Goal: Complete application form: Complete application form

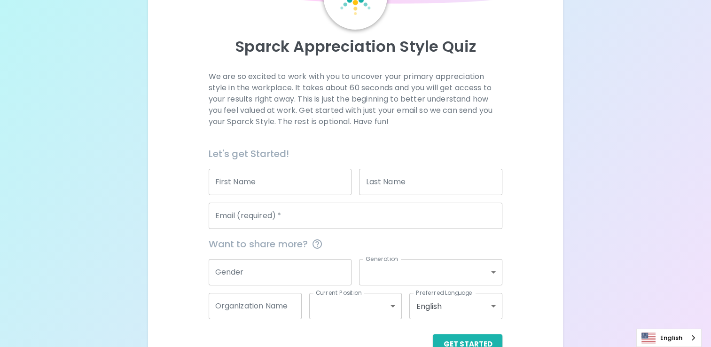
scroll to position [79, 0]
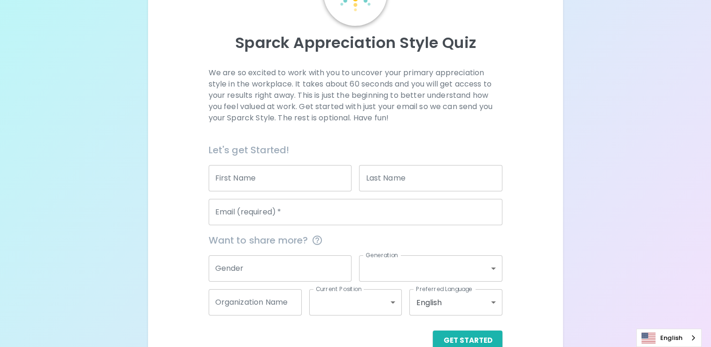
click at [275, 182] on input "First Name" at bounding box center [280, 178] width 143 height 26
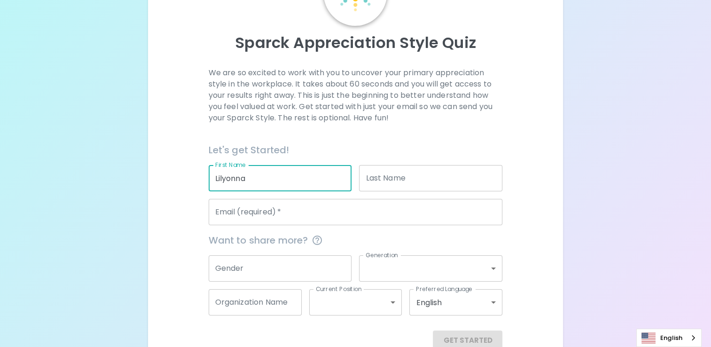
type input "Lilyonna"
click at [388, 187] on input "Last Name" at bounding box center [430, 178] width 143 height 26
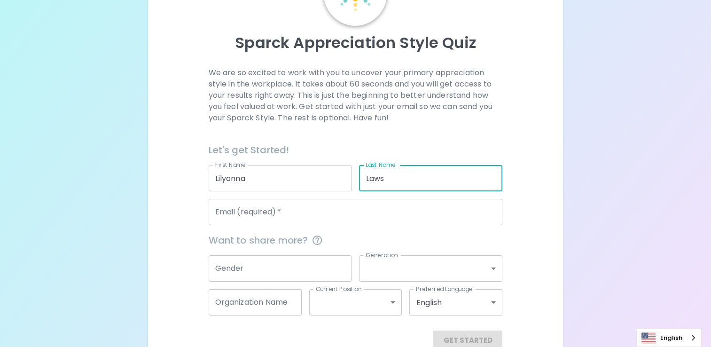
type input "Laws"
click at [370, 209] on input "Email (required)   *" at bounding box center [356, 212] width 294 height 26
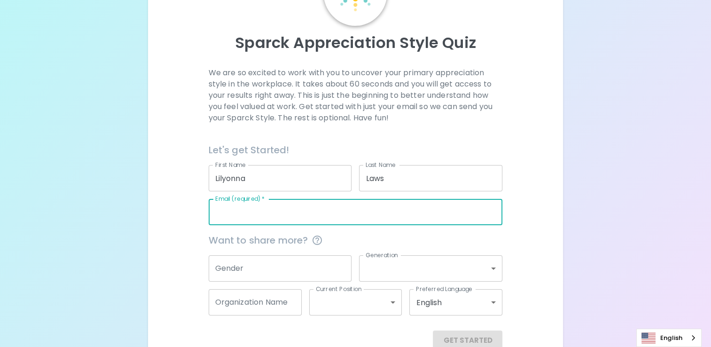
type input "LawsLR23@uww.edu"
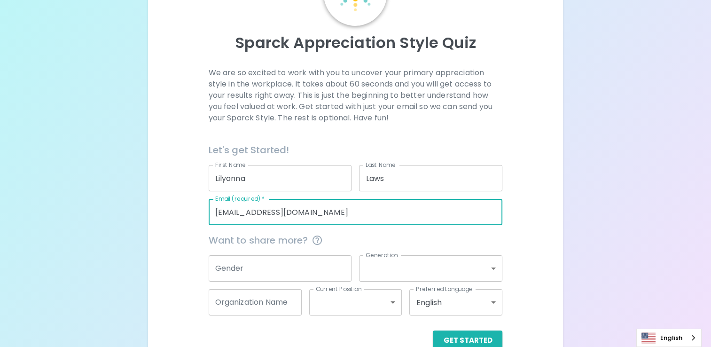
scroll to position [101, 0]
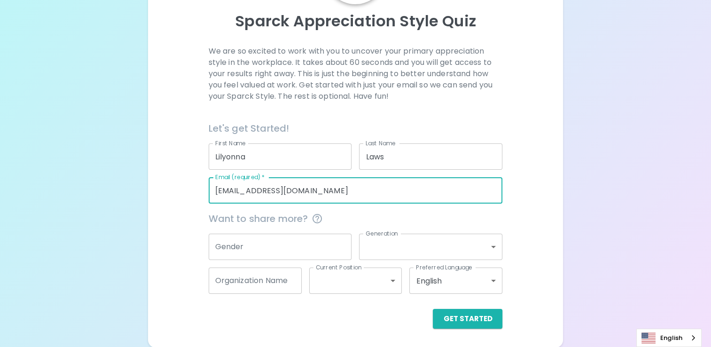
click at [288, 249] on input "Gender" at bounding box center [280, 247] width 143 height 26
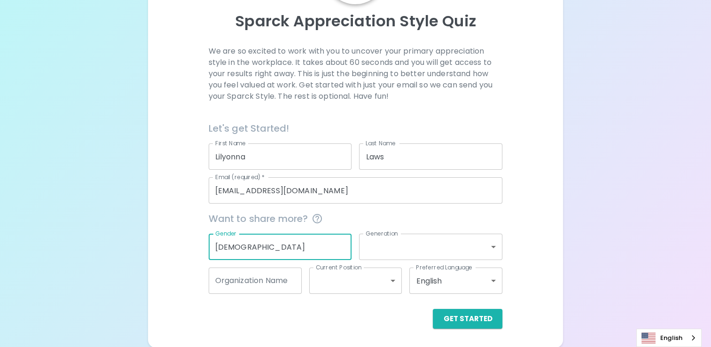
type input "Female"
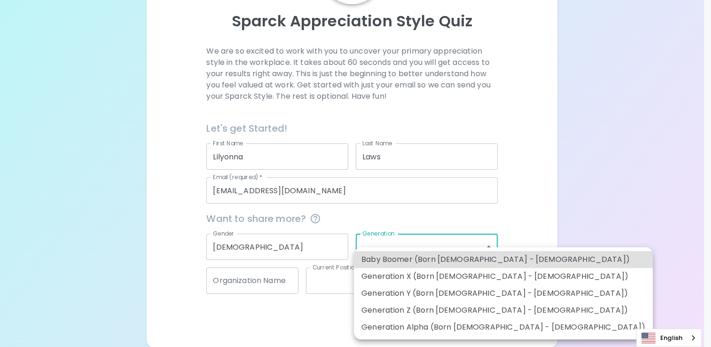
click at [387, 238] on body "Sparck Appreciation Style Quiz We are so excited to work with you to uncover yo…" at bounding box center [355, 123] width 711 height 448
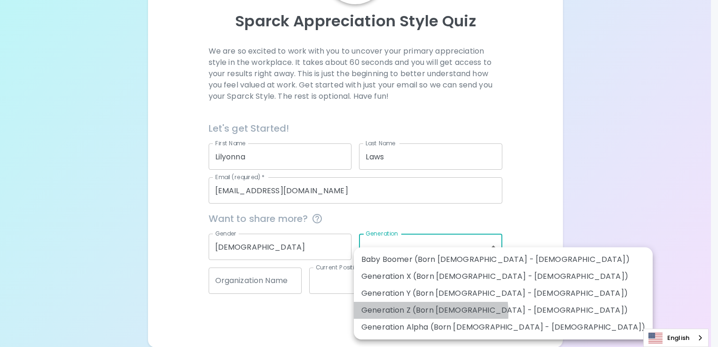
click at [407, 313] on li "Generation Z (Born 1997 - 2012)" at bounding box center [503, 310] width 299 height 17
type input "generation_z"
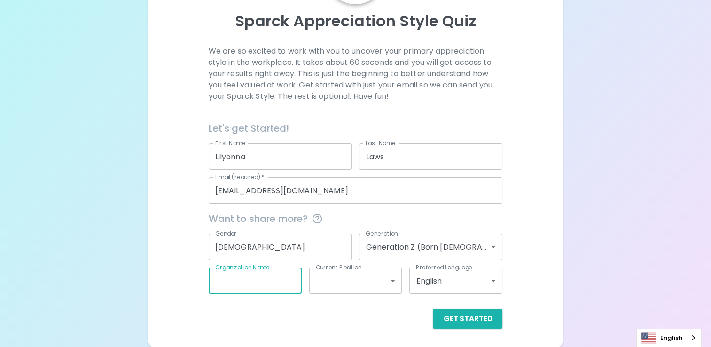
click at [270, 276] on div "Organization Name Organization Name" at bounding box center [255, 280] width 93 height 26
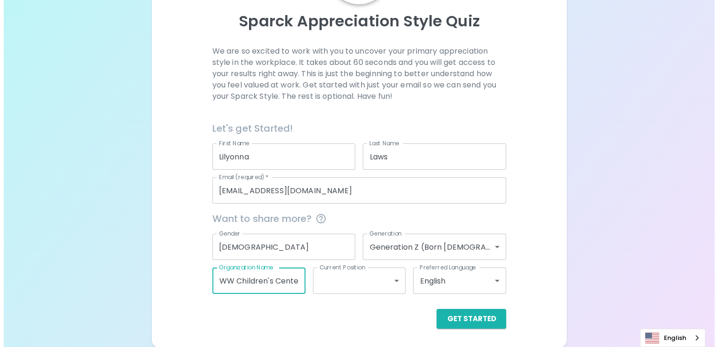
scroll to position [0, 8]
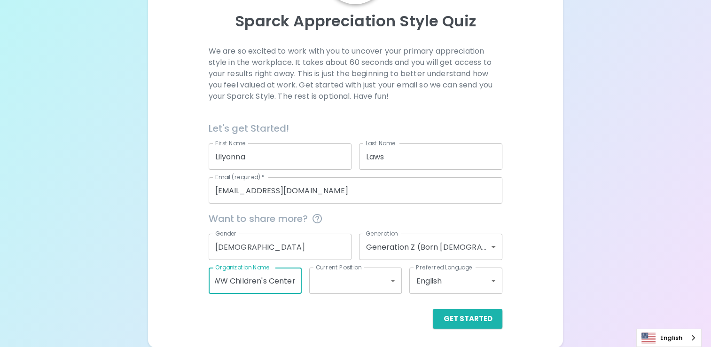
type input "UWW Children's Center"
click at [337, 287] on body "Sparck Appreciation Style Quiz We are so excited to work with you to uncover yo…" at bounding box center [355, 123] width 711 height 448
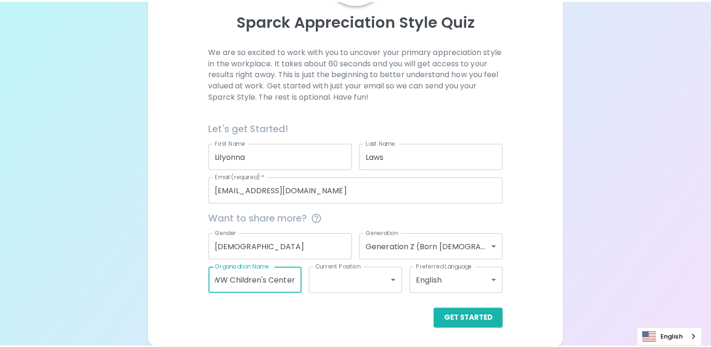
scroll to position [0, 0]
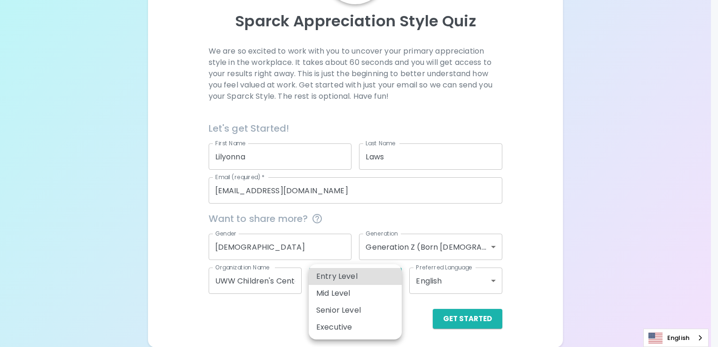
click at [350, 264] on ul "Entry Level Mid Level Senior Level Executive" at bounding box center [355, 301] width 93 height 75
click at [350, 275] on li "Entry Level" at bounding box center [355, 276] width 93 height 17
type input "entry_level"
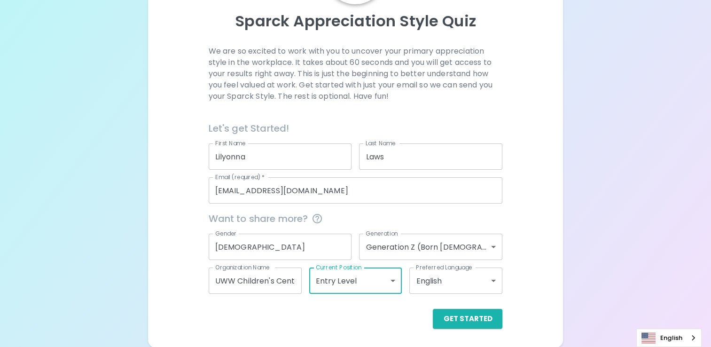
click at [436, 284] on body "Sparck Appreciation Style Quiz We are so excited to work with you to uncover yo…" at bounding box center [355, 123] width 711 height 448
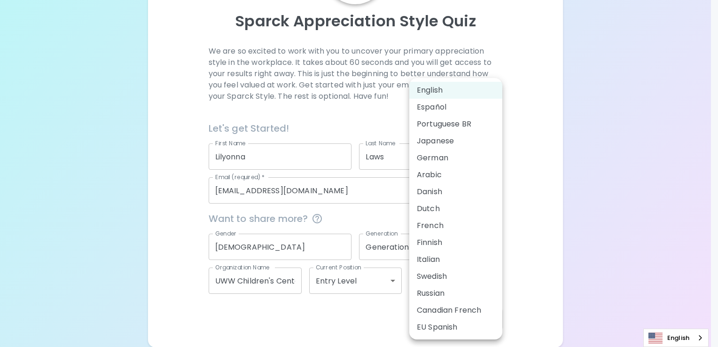
click at [359, 297] on div at bounding box center [359, 173] width 718 height 347
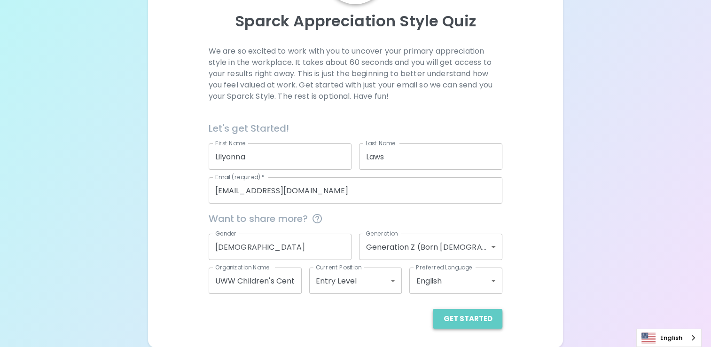
click at [494, 317] on button "Get Started" at bounding box center [468, 319] width 70 height 20
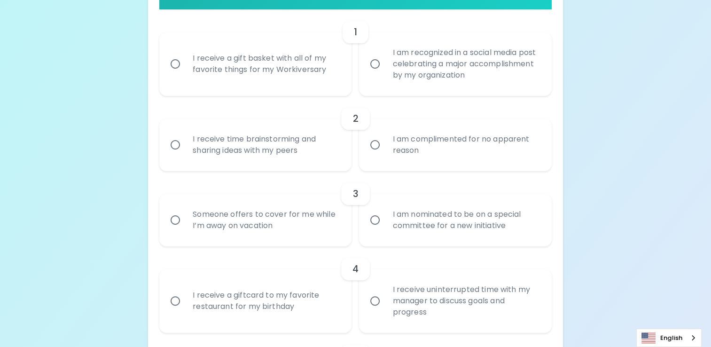
scroll to position [223, 0]
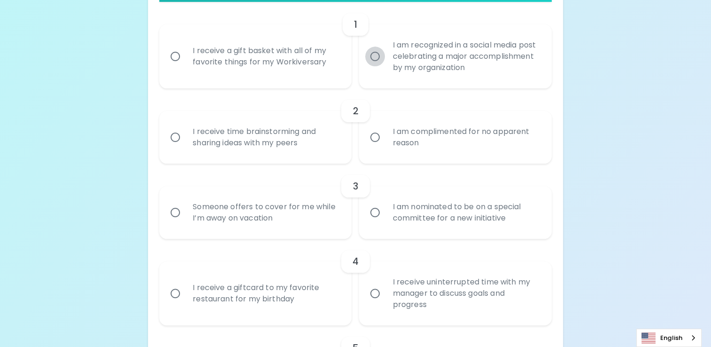
click at [379, 61] on input "I am recognized in a social media post celebrating a major accomplishment by my…" at bounding box center [375, 57] width 20 height 20
radio input "true"
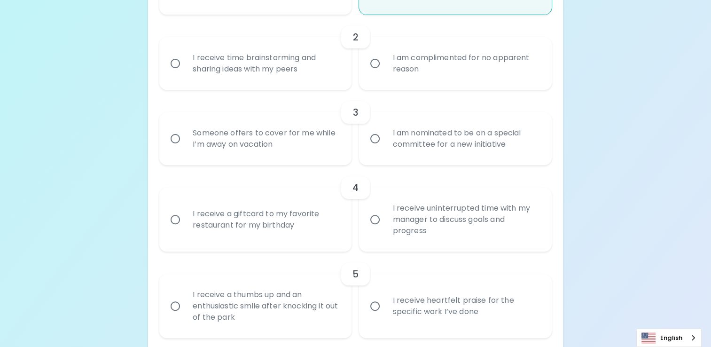
scroll to position [298, 0]
click at [246, 69] on div "I receive time brainstorming and sharing ideas with my peers" at bounding box center [265, 61] width 161 height 45
click at [185, 69] on input "I receive time brainstorming and sharing ideas with my peers" at bounding box center [175, 62] width 20 height 20
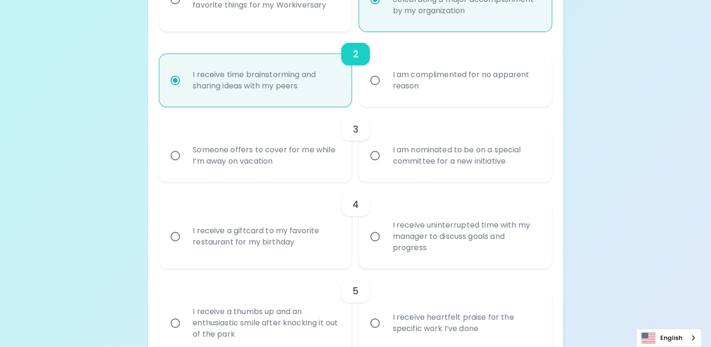
scroll to position [281, 0]
radio input "true"
click at [414, 157] on div "I am nominated to be on a special committee for a new initiative" at bounding box center [465, 155] width 161 height 45
click at [385, 157] on input "I am nominated to be on a special committee for a new initiative" at bounding box center [375, 155] width 20 height 20
radio input "false"
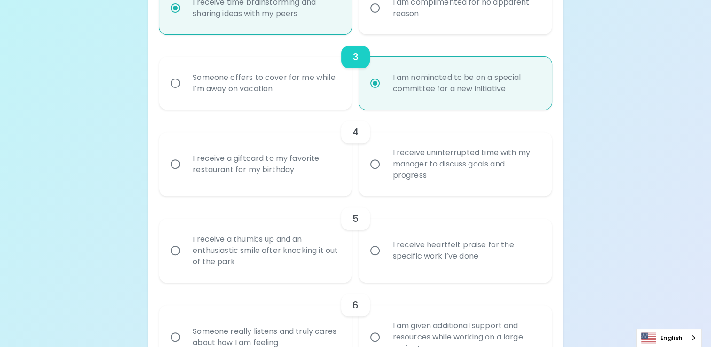
scroll to position [356, 0]
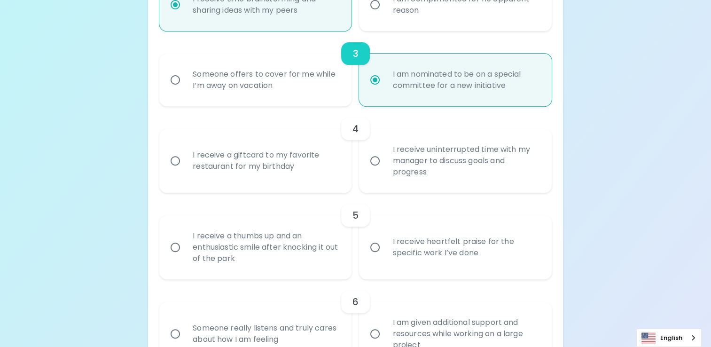
radio input "true"
click at [400, 175] on div "I receive uninterrupted time with my manager to discuss goals and progress" at bounding box center [465, 161] width 161 height 56
click at [385, 171] on input "I receive uninterrupted time with my manager to discuss goals and progress" at bounding box center [375, 161] width 20 height 20
radio input "false"
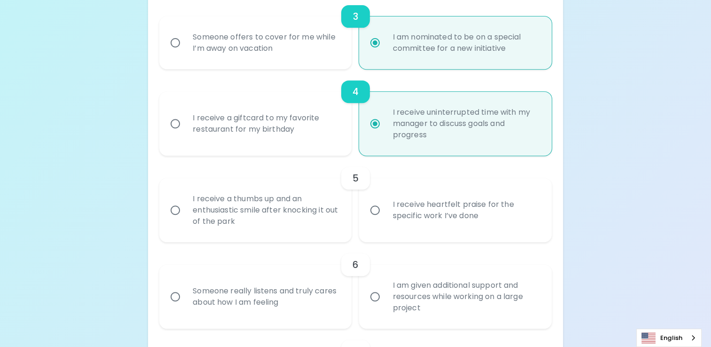
scroll to position [431, 0]
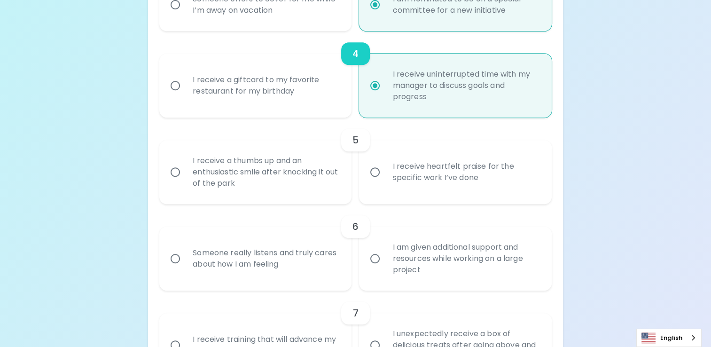
radio input "true"
click at [430, 174] on div "I receive heartfelt praise for the specific work I’ve done" at bounding box center [465, 171] width 161 height 45
click at [385, 174] on input "I receive heartfelt praise for the specific work I’ve done" at bounding box center [375, 172] width 20 height 20
radio input "false"
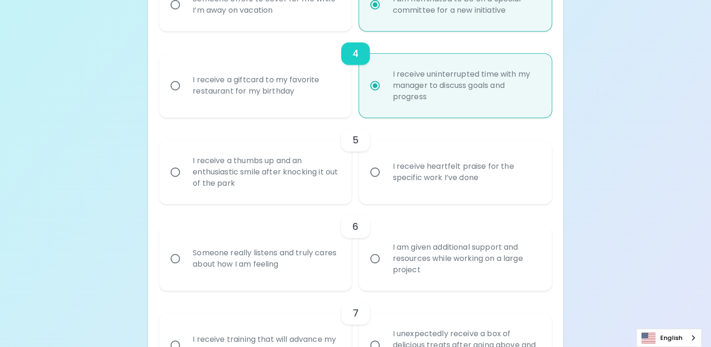
radio input "false"
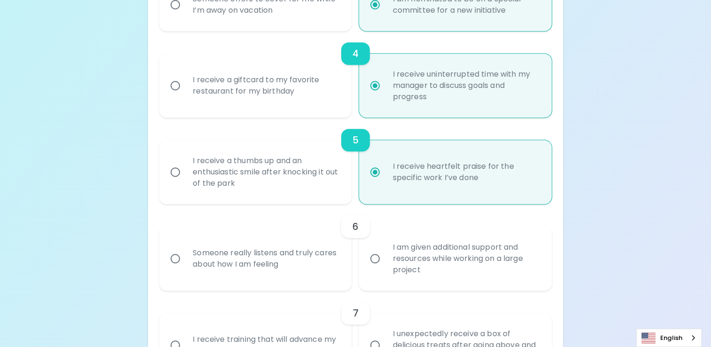
scroll to position [506, 0]
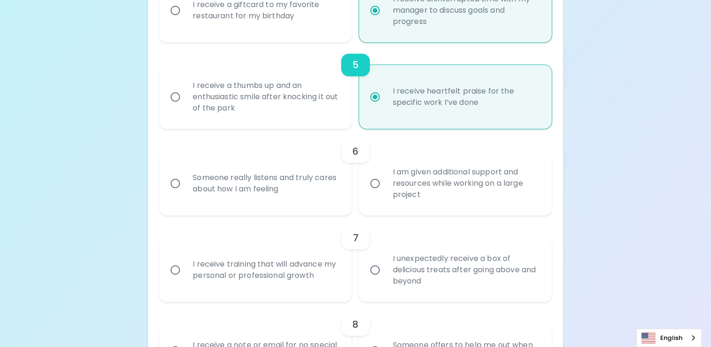
radio input "true"
click at [263, 181] on div "Someone really listens and truly cares about how I am feeling" at bounding box center [265, 183] width 161 height 45
click at [185, 181] on input "Someone really listens and truly cares about how I am feeling" at bounding box center [175, 183] width 20 height 20
radio input "false"
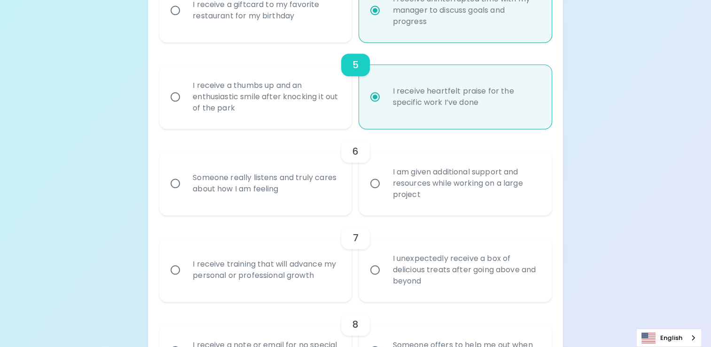
radio input "false"
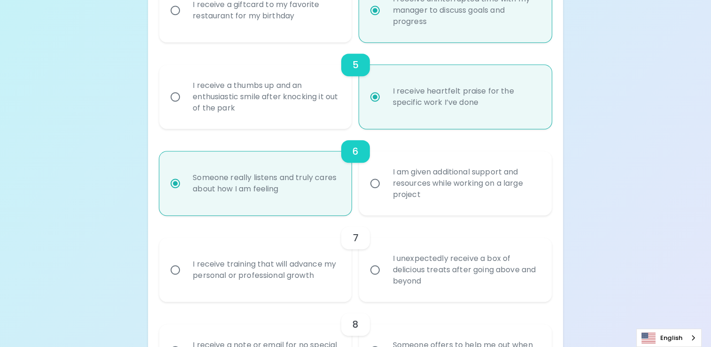
scroll to position [581, 0]
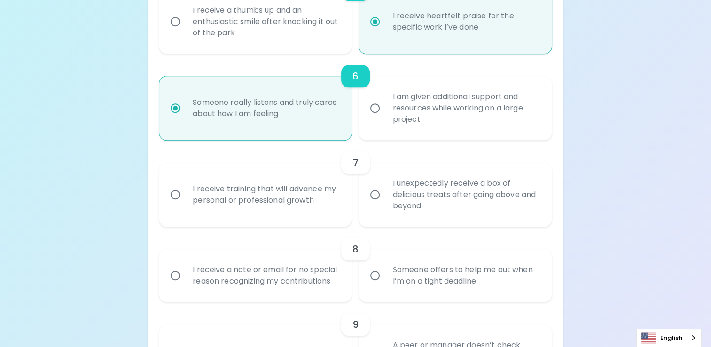
radio input "true"
click at [423, 122] on div "I am given additional support and resources while working on a large project" at bounding box center [465, 108] width 161 height 56
click at [385, 118] on input "I am given additional support and resources while working on a large project" at bounding box center [375, 108] width 20 height 20
radio input "false"
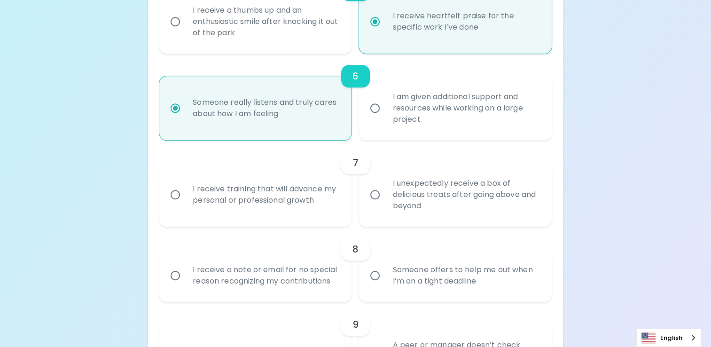
radio input "false"
radio input "true"
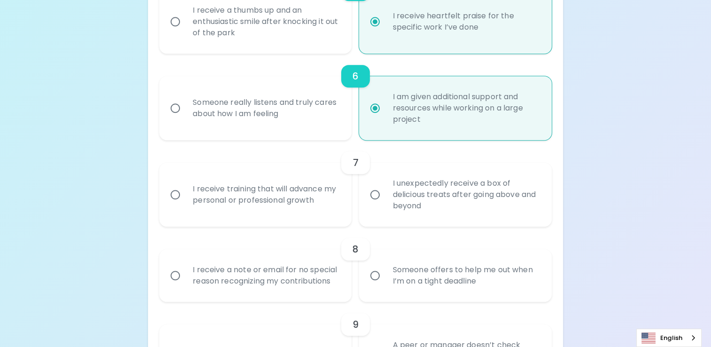
radio input "true"
click at [286, 197] on div "I receive training that will advance my personal or professional growth" at bounding box center [265, 194] width 161 height 45
click at [185, 197] on input "I receive training that will advance my personal or professional growth" at bounding box center [175, 195] width 20 height 20
radio input "false"
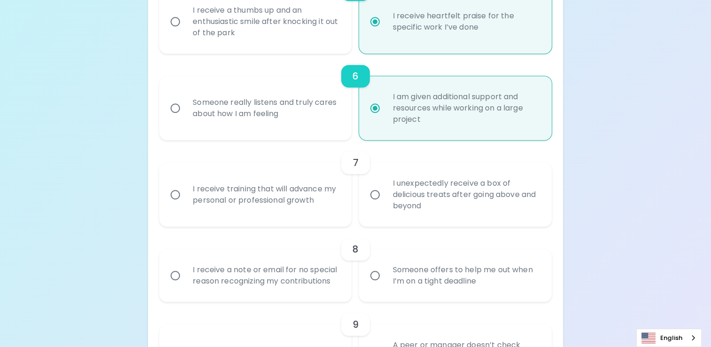
radio input "false"
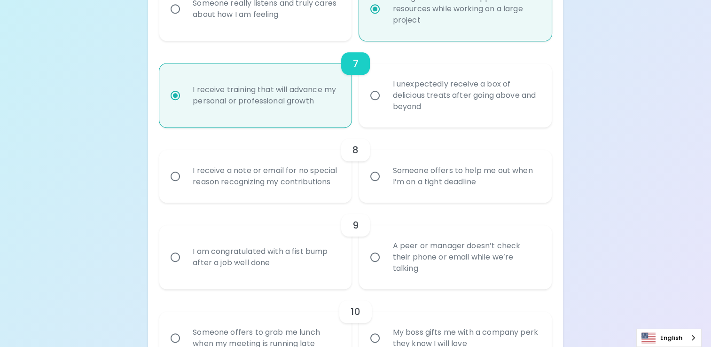
scroll to position [689, 0]
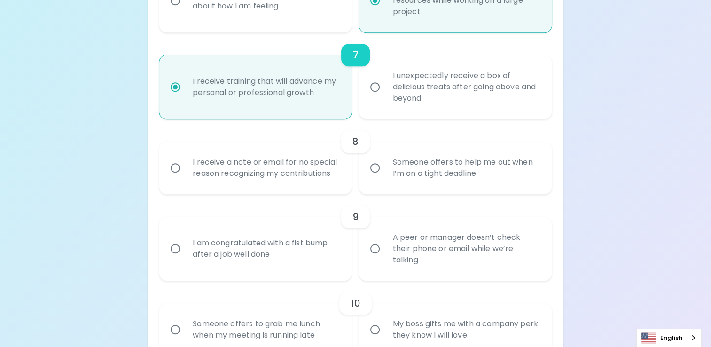
radio input "true"
click at [409, 174] on div "Someone offers to help me out when I’m on a tight deadline" at bounding box center [465, 167] width 161 height 45
click at [385, 174] on input "Someone offers to help me out when I’m on a tight deadline" at bounding box center [375, 168] width 20 height 20
radio input "false"
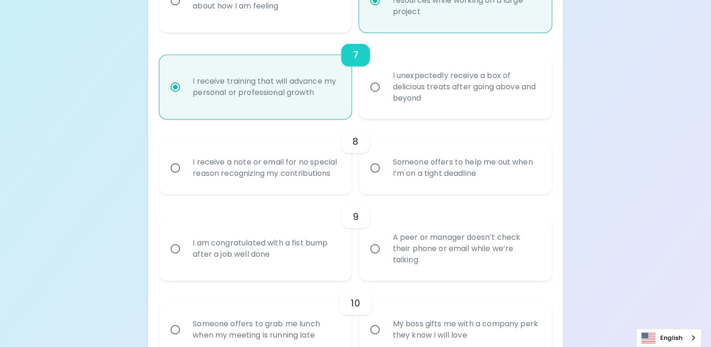
radio input "false"
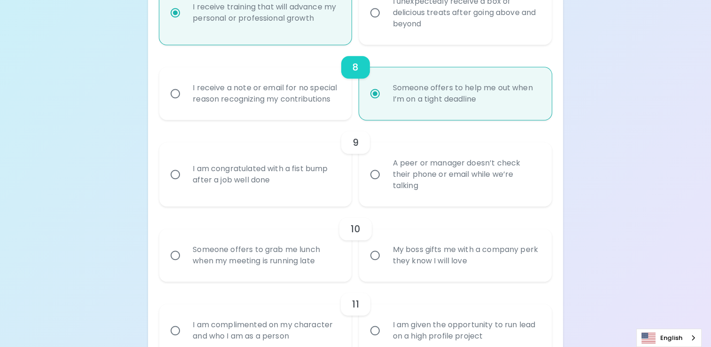
scroll to position [764, 0]
radio input "true"
click at [303, 180] on div "I am congratulated with a fist bump after a job well done" at bounding box center [265, 173] width 161 height 45
click at [185, 180] on input "I am congratulated with a fist bump after a job well done" at bounding box center [175, 174] width 20 height 20
radio input "false"
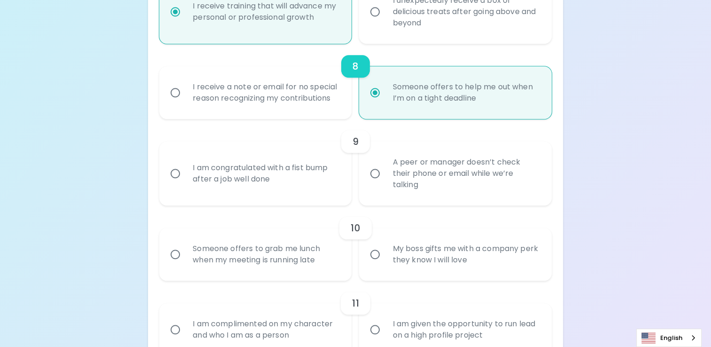
radio input "false"
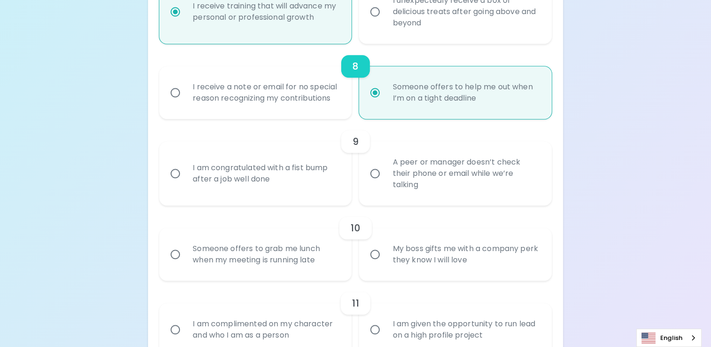
radio input "false"
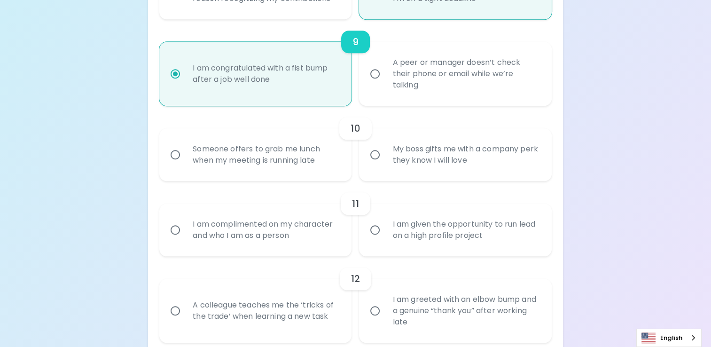
scroll to position [864, 0]
radio input "true"
click at [390, 159] on div "My boss gifts me with a company perk they know I will love" at bounding box center [465, 154] width 161 height 45
click at [385, 159] on input "My boss gifts me with a company perk they know I will love" at bounding box center [375, 154] width 20 height 20
radio input "false"
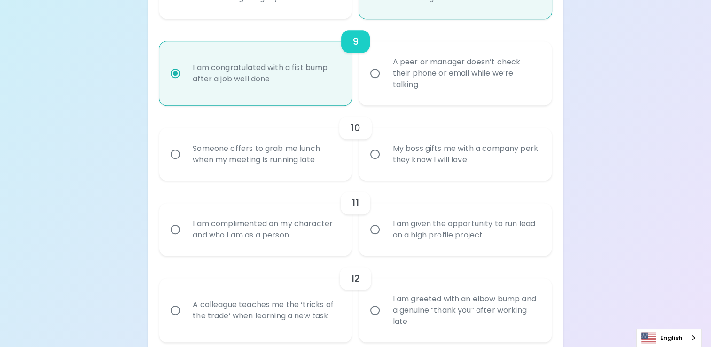
radio input "false"
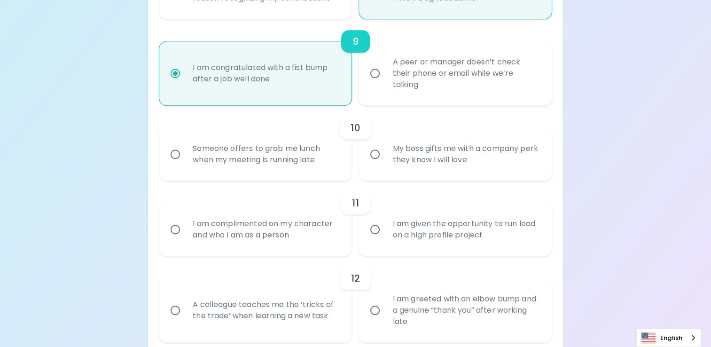
radio input "false"
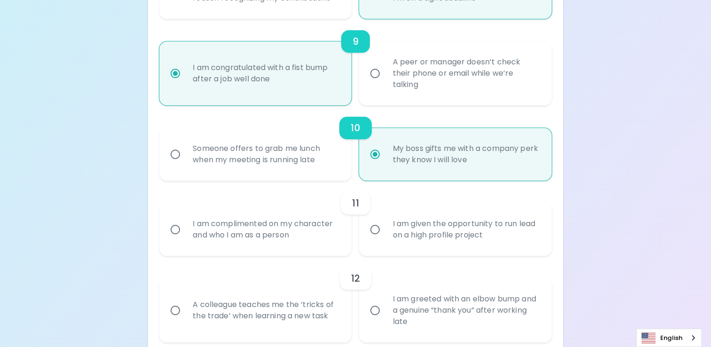
scroll to position [939, 0]
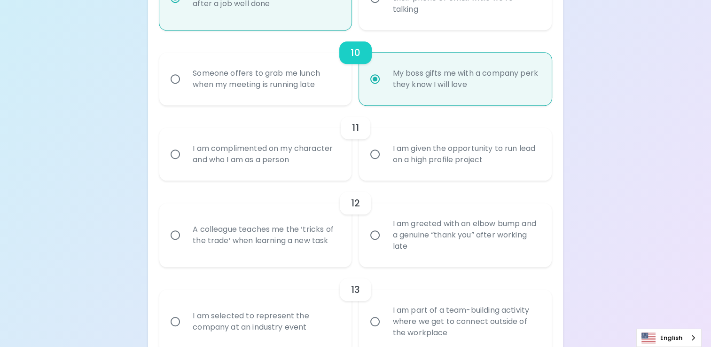
radio input "true"
click at [301, 86] on div "Someone offers to grab me lunch when my meeting is running late" at bounding box center [265, 78] width 161 height 45
click at [185, 86] on input "Someone offers to grab me lunch when my meeting is running late" at bounding box center [175, 79] width 20 height 20
radio input "false"
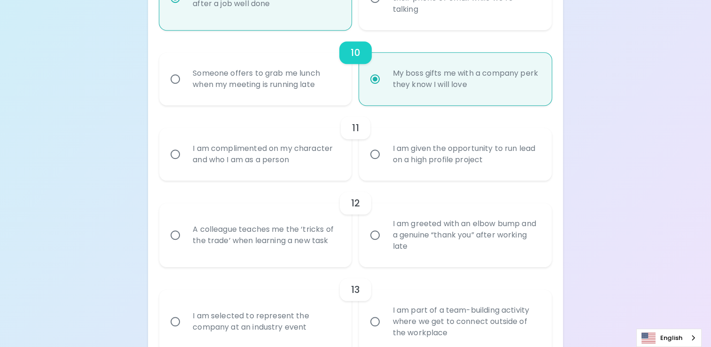
radio input "false"
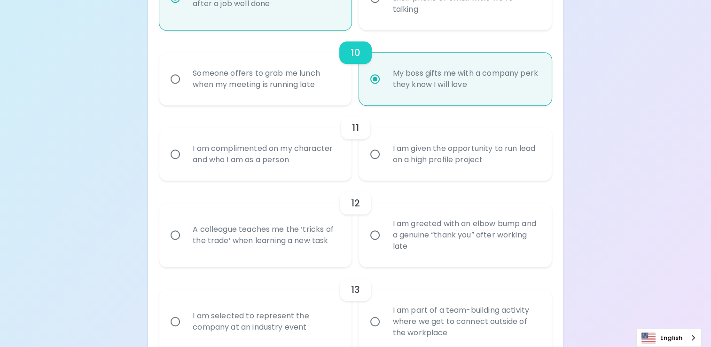
radio input "false"
radio input "true"
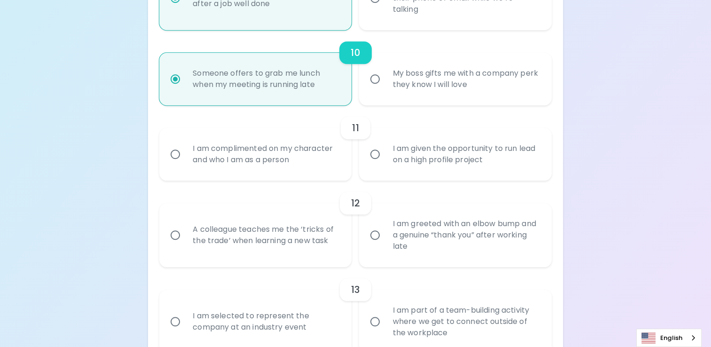
radio input "true"
click at [300, 155] on div "I am complimented on my character and who I am as a person" at bounding box center [265, 154] width 161 height 45
click at [185, 155] on input "I am complimented on my character and who I am as a person" at bounding box center [175, 154] width 20 height 20
radio input "false"
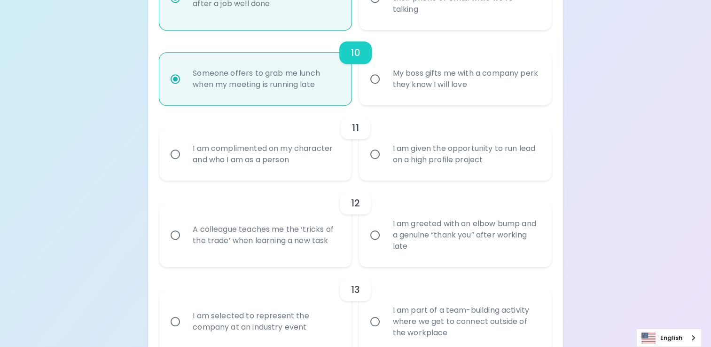
radio input "false"
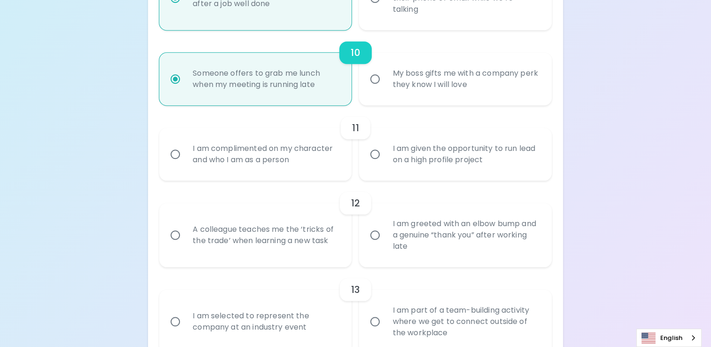
radio input "false"
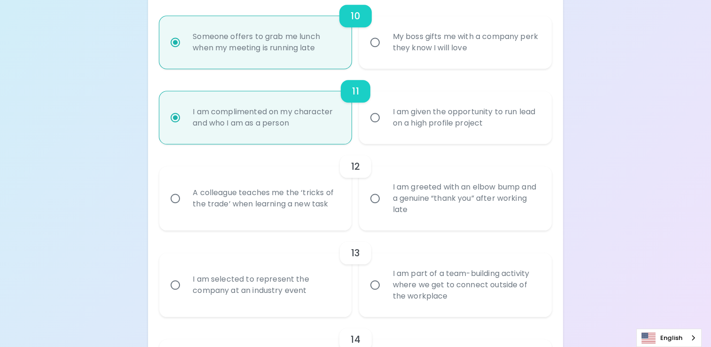
scroll to position [1015, 0]
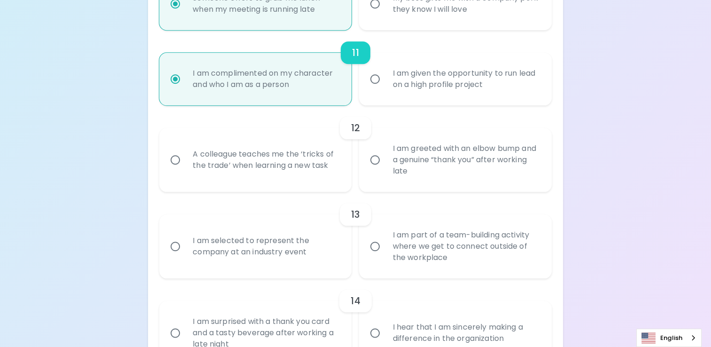
radio input "true"
click at [442, 95] on div "I am given the opportunity to run lead on a high profile project" at bounding box center [465, 78] width 161 height 45
click at [385, 89] on input "I am given the opportunity to run lead on a high profile project" at bounding box center [375, 79] width 20 height 20
radio input "false"
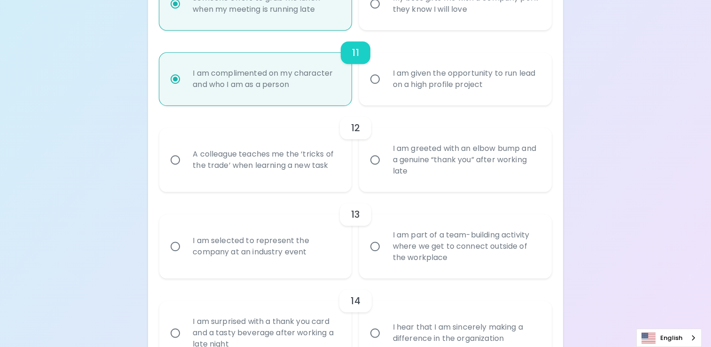
radio input "false"
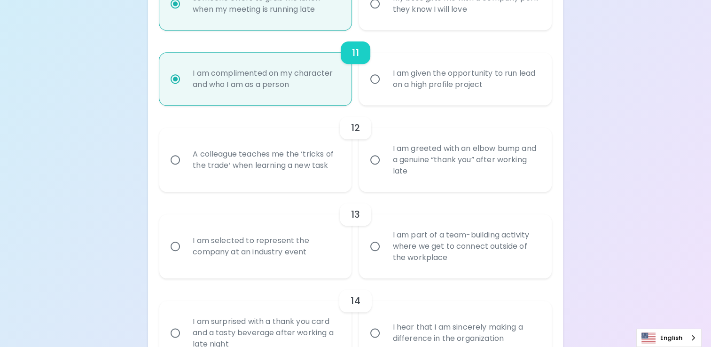
radio input "false"
radio input "true"
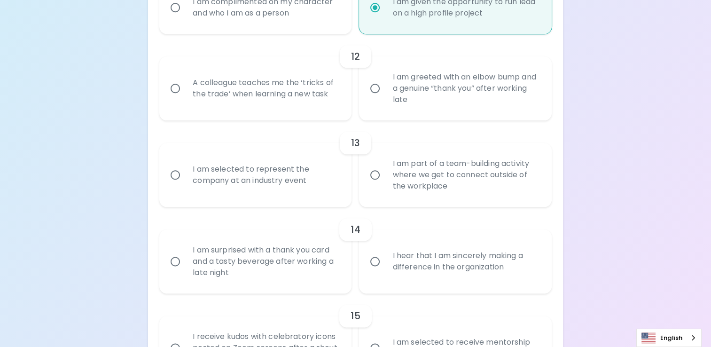
scroll to position [1086, 0]
radio input "true"
click at [387, 88] on div "I am greeted with an elbow bump and a genuine “thank you” after working late" at bounding box center [465, 88] width 161 height 56
click at [385, 88] on input "I am greeted with an elbow bump and a genuine “thank you” after working late" at bounding box center [375, 88] width 20 height 20
radio input "false"
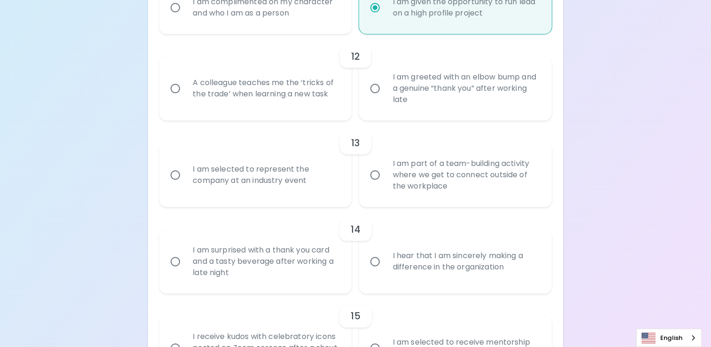
radio input "false"
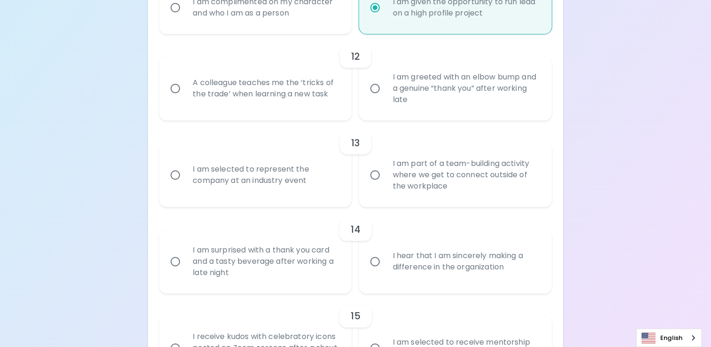
radio input "false"
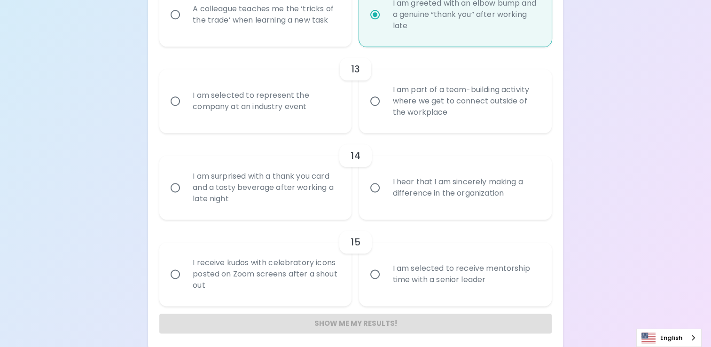
scroll to position [1161, 0]
radio input "true"
click at [406, 119] on div "I am part of a team-building activity where we get to connect outside of the wo…" at bounding box center [465, 99] width 161 height 56
click at [385, 109] on input "I am part of a team-building activity where we get to connect outside of the wo…" at bounding box center [375, 100] width 20 height 20
radio input "false"
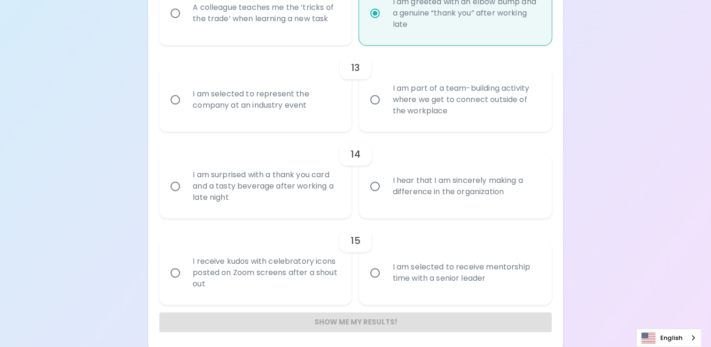
radio input "false"
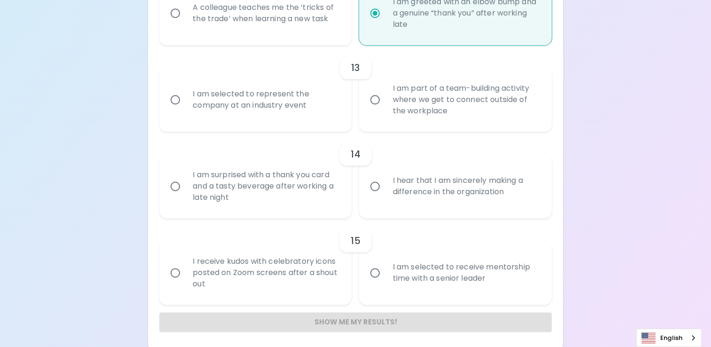
radio input "false"
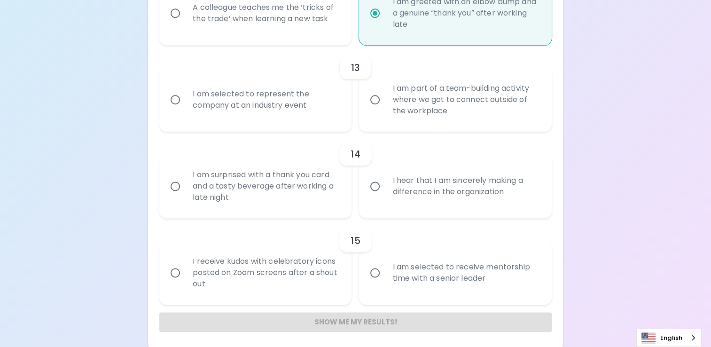
scroll to position [1165, 0]
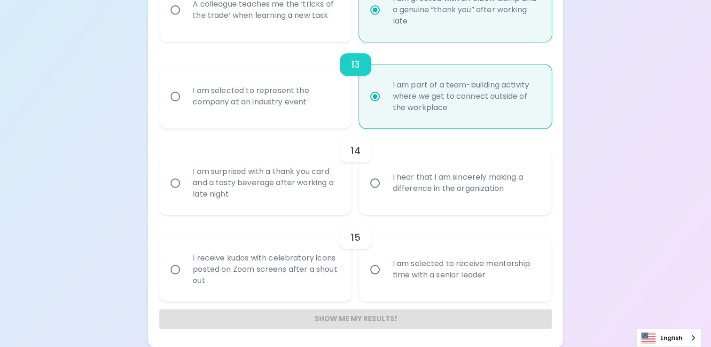
radio input "true"
click at [410, 200] on div "I hear that I am sincerely making a difference in the organization" at bounding box center [465, 182] width 161 height 45
click at [385, 193] on input "I hear that I am sincerely making a difference in the organization" at bounding box center [375, 183] width 20 height 20
radio input "false"
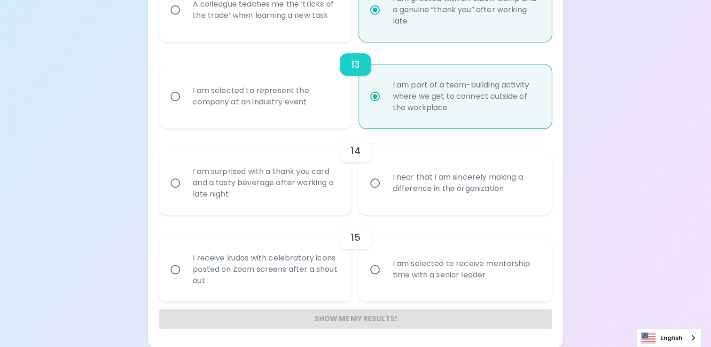
radio input "false"
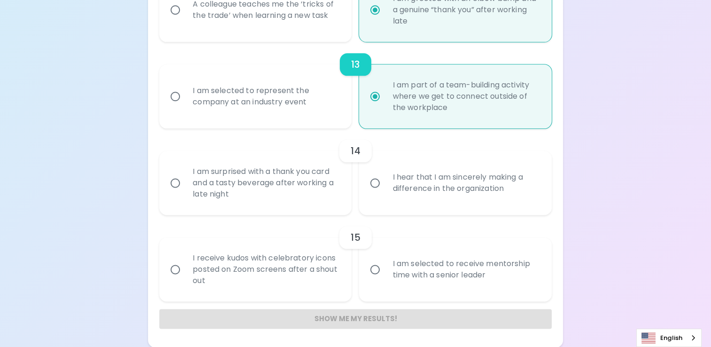
radio input "false"
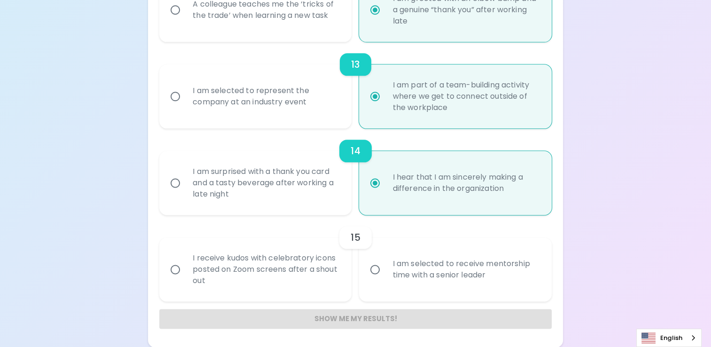
radio input "true"
click at [276, 279] on div "I receive kudos with celebratory icons posted on Zoom screens after a shout out" at bounding box center [265, 269] width 161 height 56
click at [185, 279] on input "I receive kudos with celebratory icons posted on Zoom screens after a shout out" at bounding box center [175, 269] width 20 height 20
radio input "false"
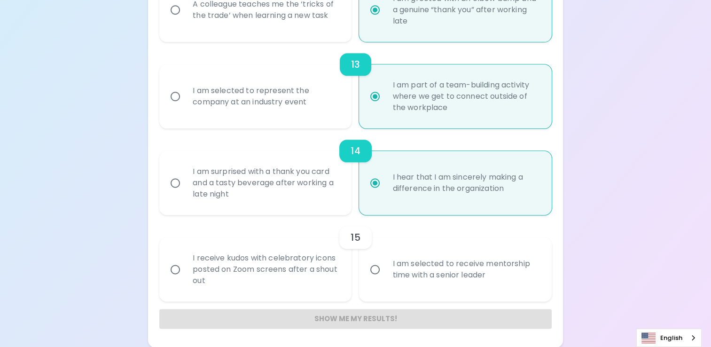
radio input "false"
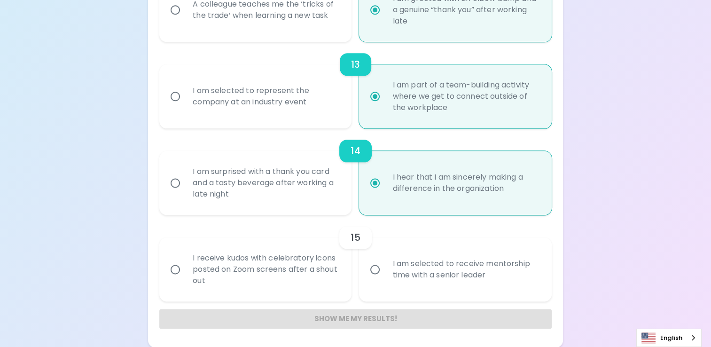
radio input "false"
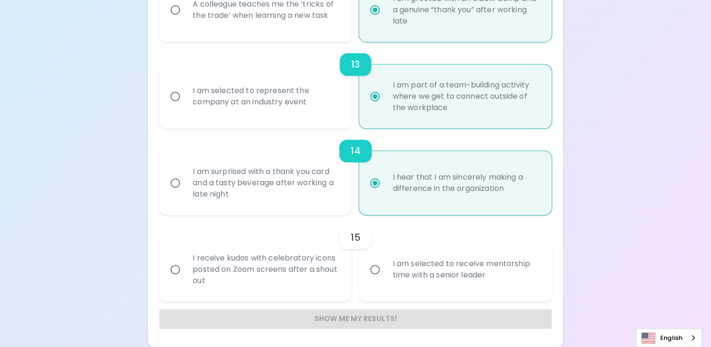
radio input "false"
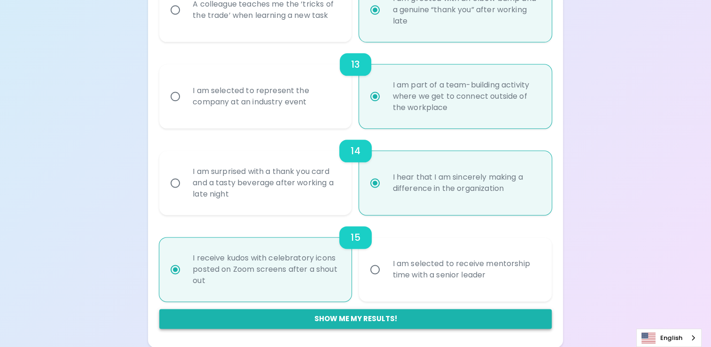
radio input "true"
click at [316, 313] on button "Show me my results!" at bounding box center [355, 319] width 392 height 20
radio input "false"
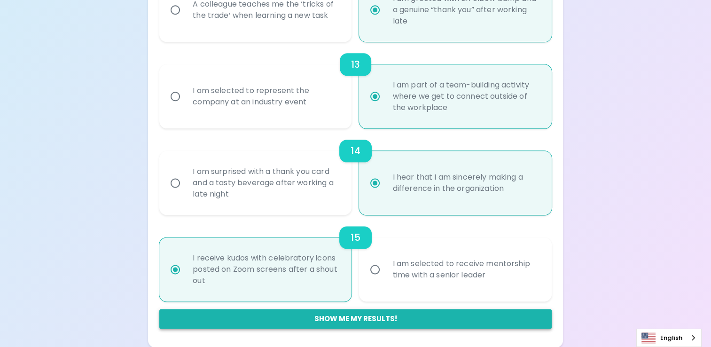
radio input "false"
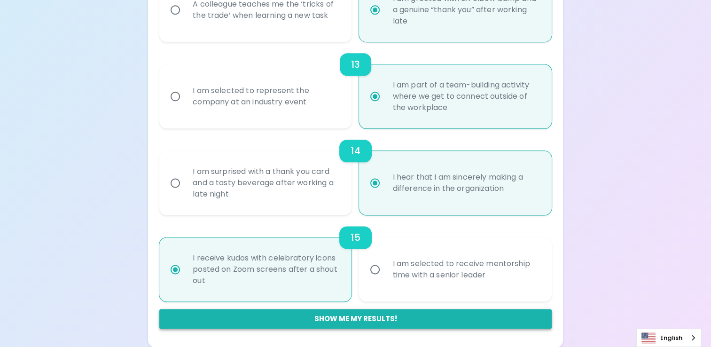
radio input "false"
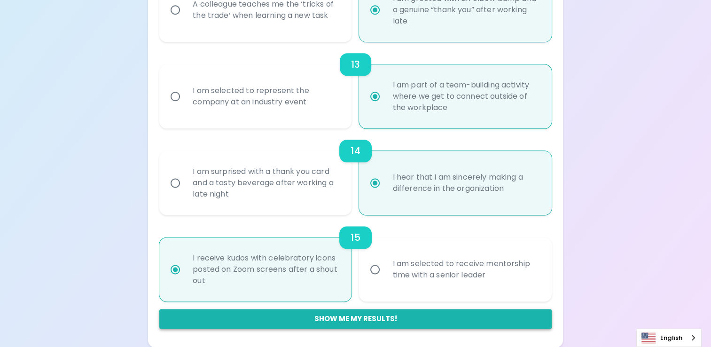
radio input "false"
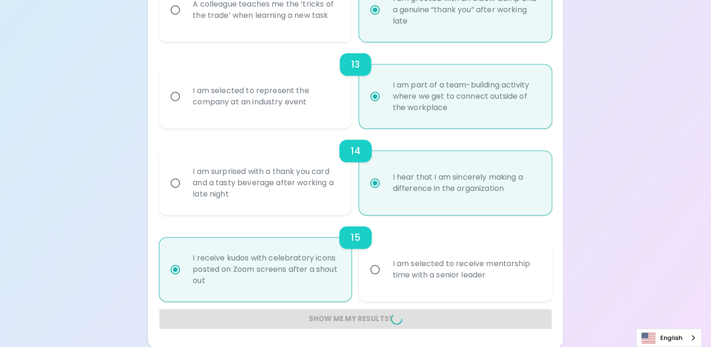
radio input "false"
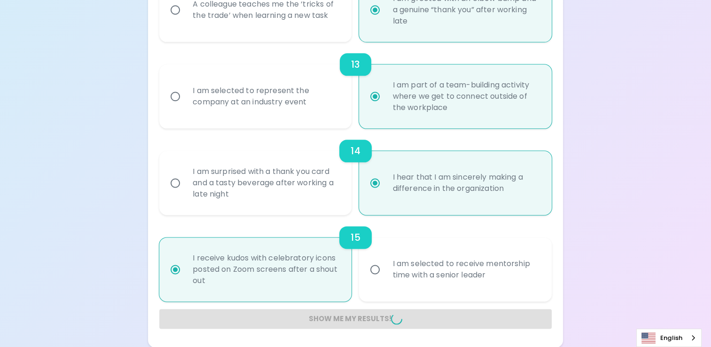
radio input "false"
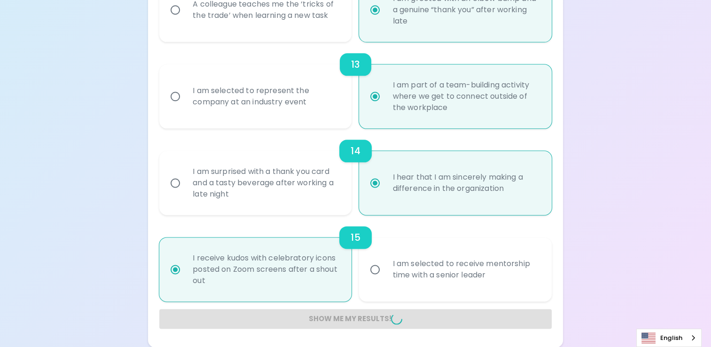
radio input "false"
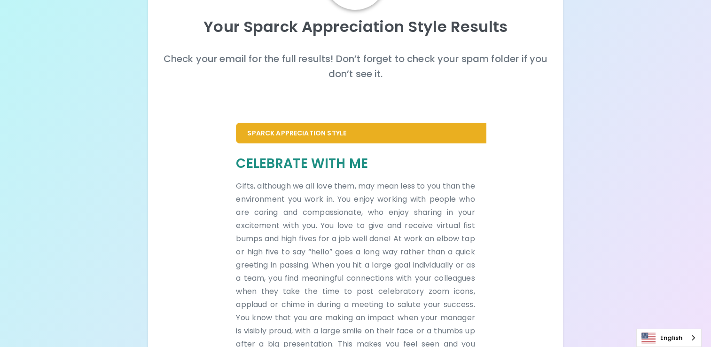
scroll to position [166, 0]
